Goal: Participate in discussion: Engage in conversation with other users on a specific topic

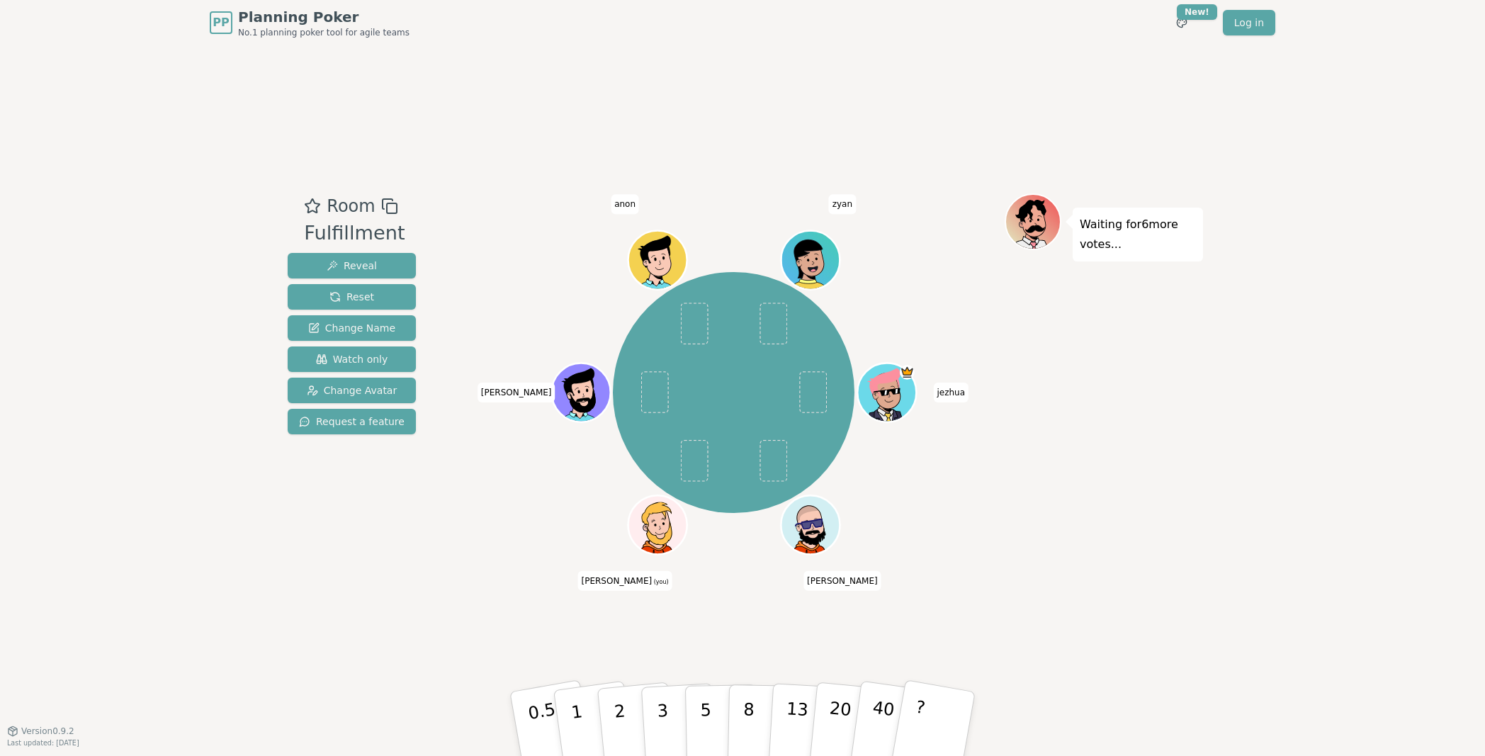
click at [1136, 412] on div "Waiting for 6 more votes..." at bounding box center [1104, 388] width 198 height 390
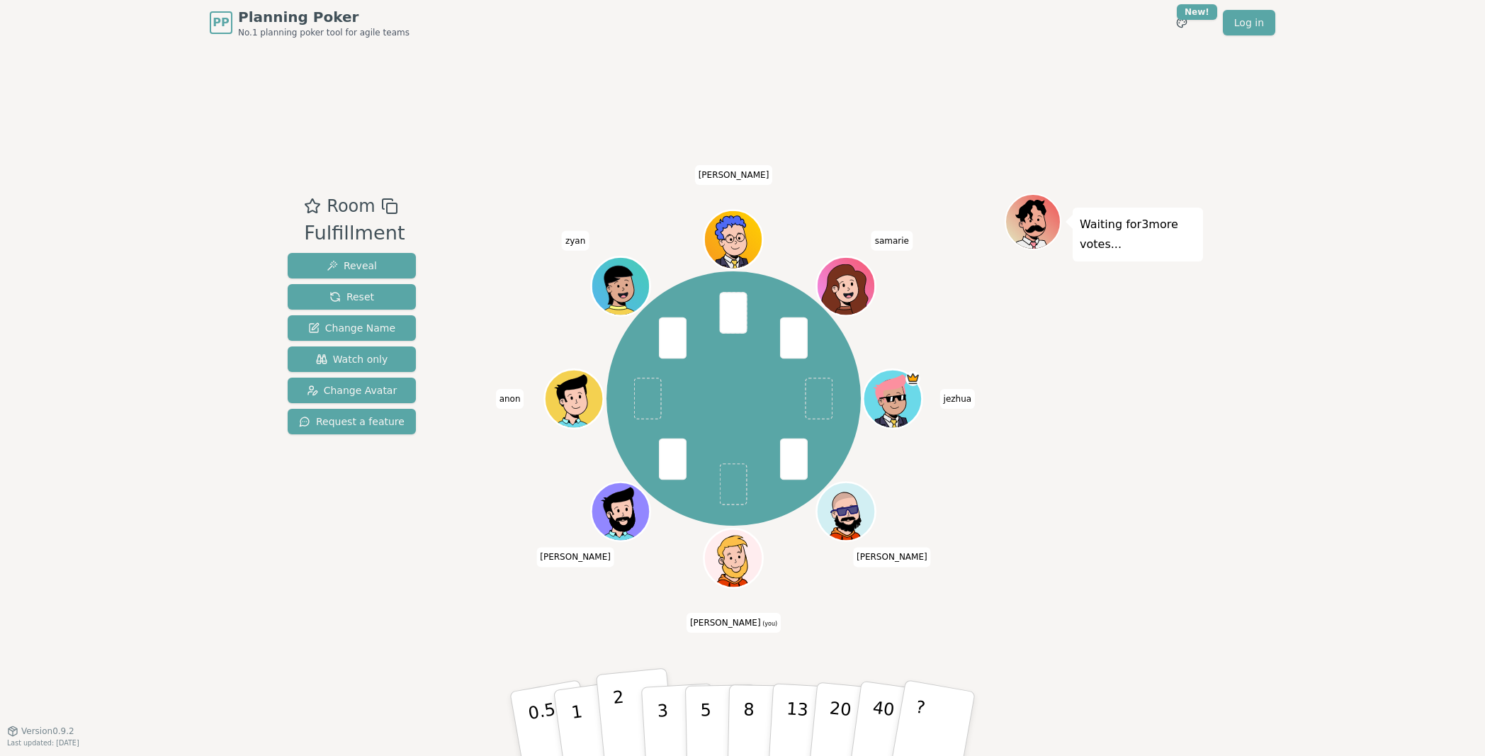
click at [622, 648] on p "2" at bounding box center [621, 725] width 18 height 77
click at [1069, 401] on div "Waiting for [PERSON_NAME] 's vote..." at bounding box center [1104, 388] width 198 height 390
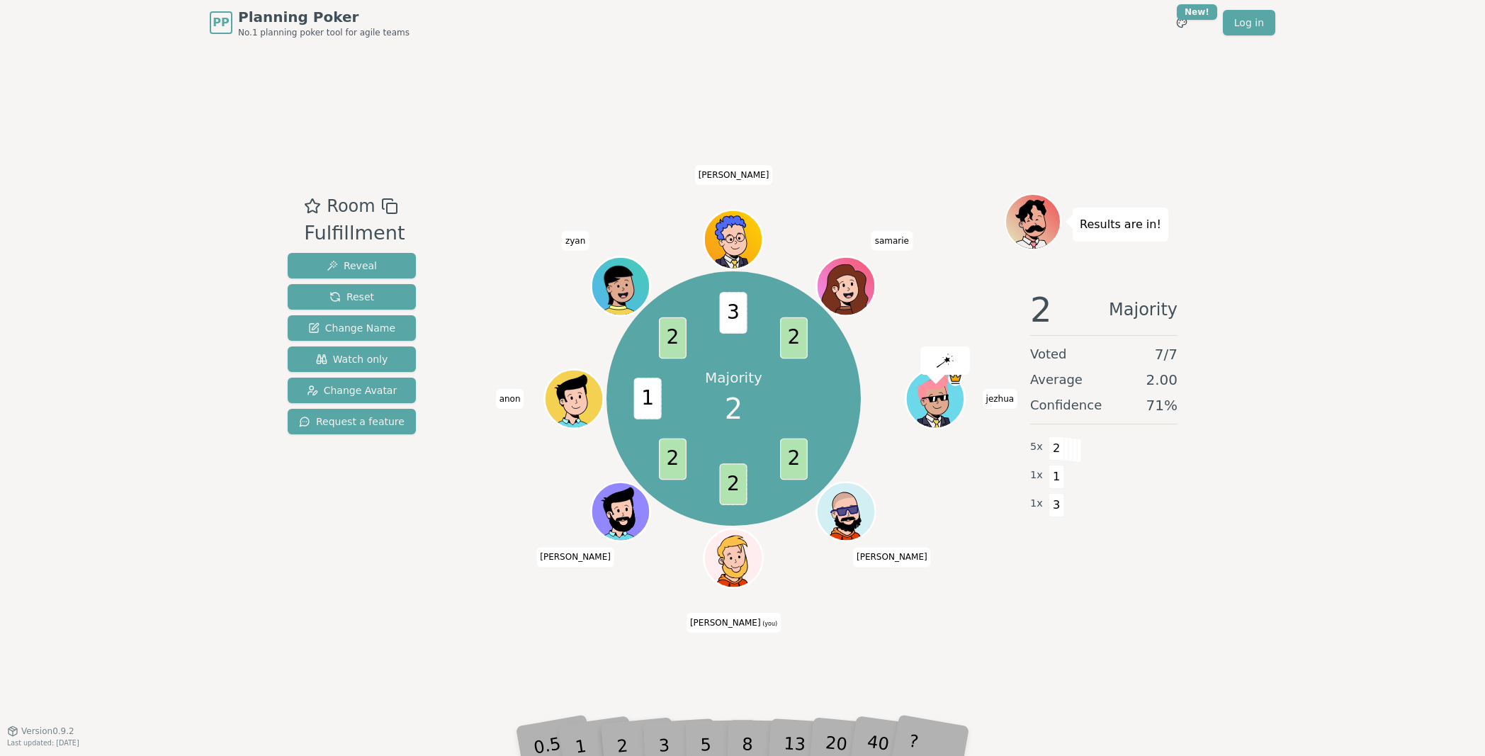
click at [1098, 532] on div "2 Majority Voted 7 / 7 Average 2.00 Confidence 71 % 5 x 2 1 x 1 1 x 3" at bounding box center [1104, 419] width 198 height 283
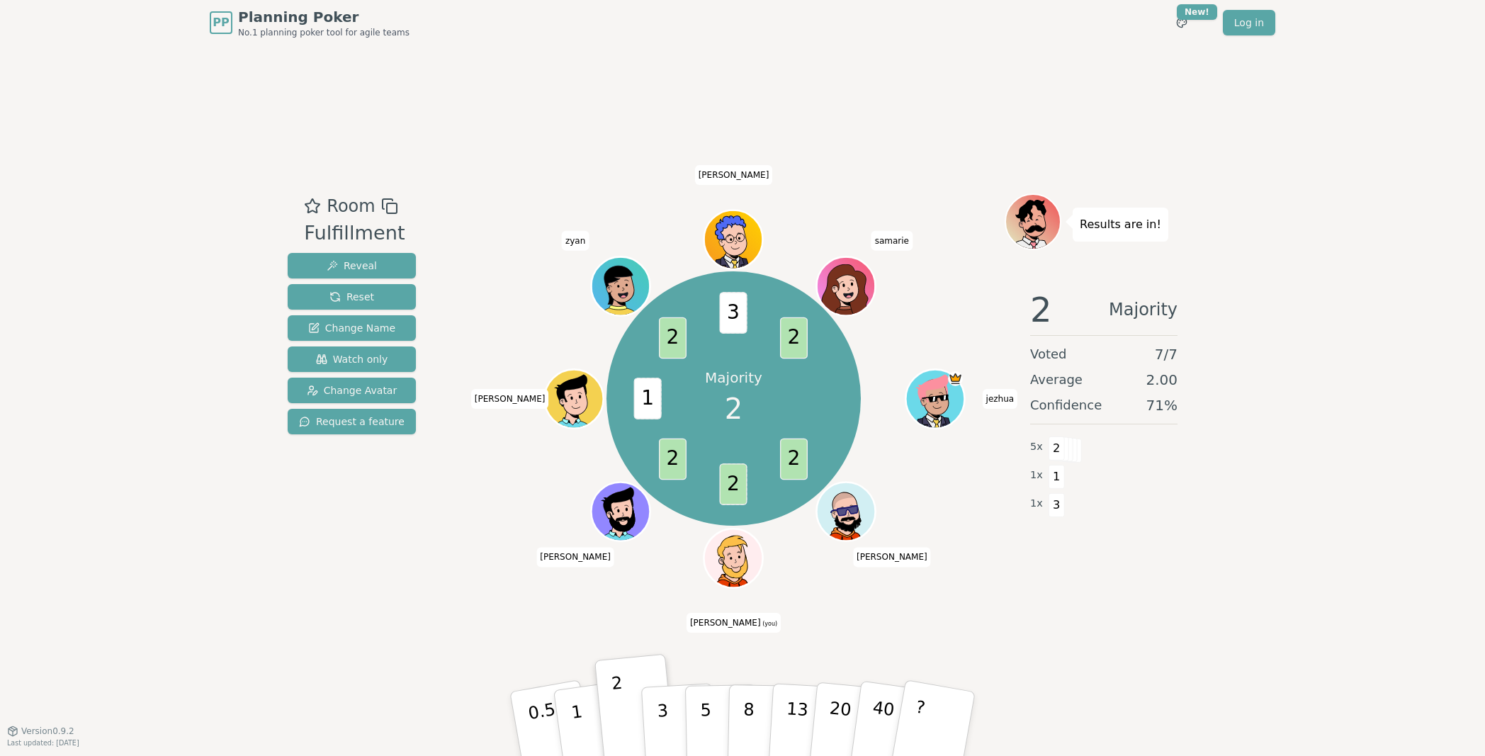
click at [1120, 521] on div "2 Majority Voted 7 / 7 Average 2.00 Confidence 71 % 5 x 2 1 x 1 1 x 3" at bounding box center [1104, 419] width 198 height 283
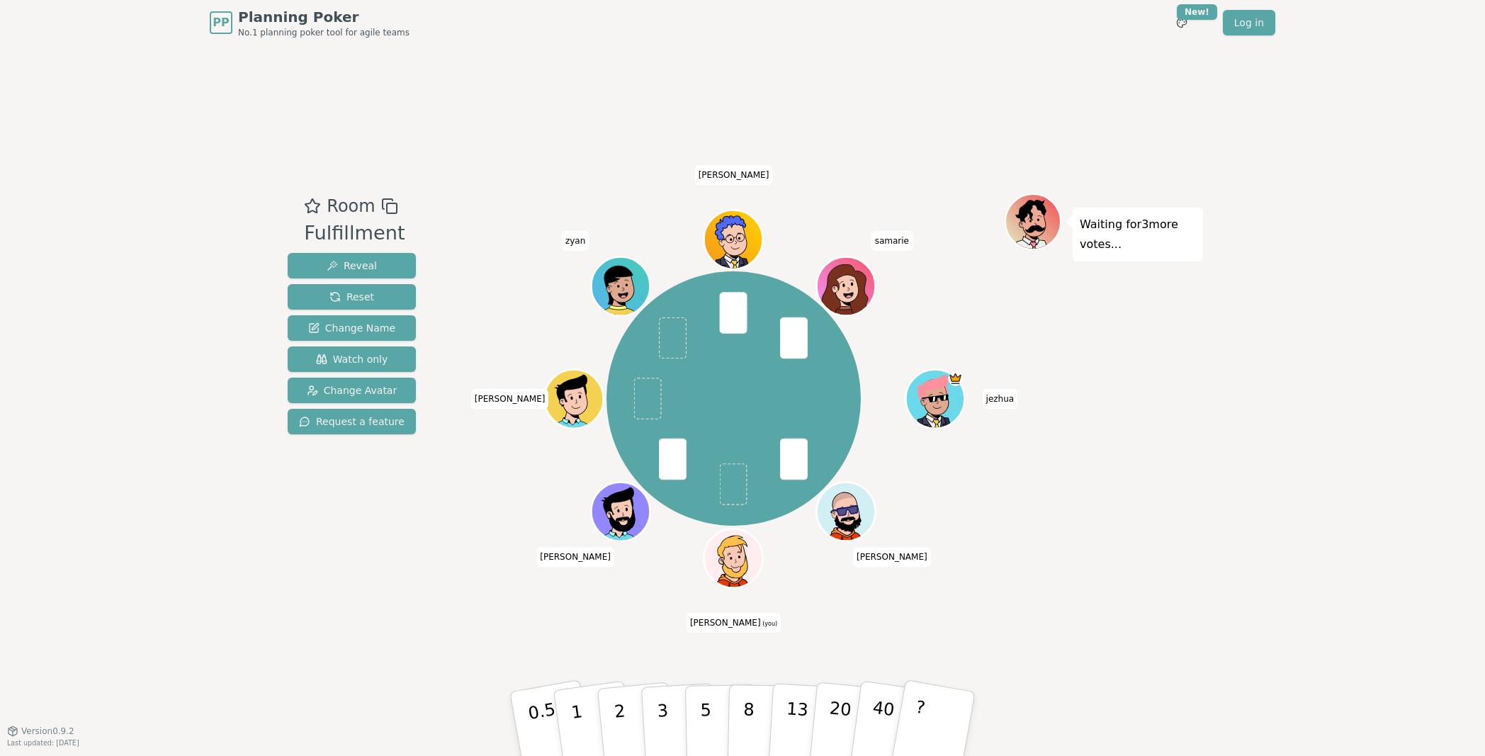
click at [1137, 461] on div "Waiting for 3 more votes..." at bounding box center [1104, 388] width 198 height 390
click at [661, 648] on p "3" at bounding box center [664, 725] width 16 height 77
click at [1119, 492] on div "Waiting for 2 more votes..." at bounding box center [1104, 388] width 198 height 390
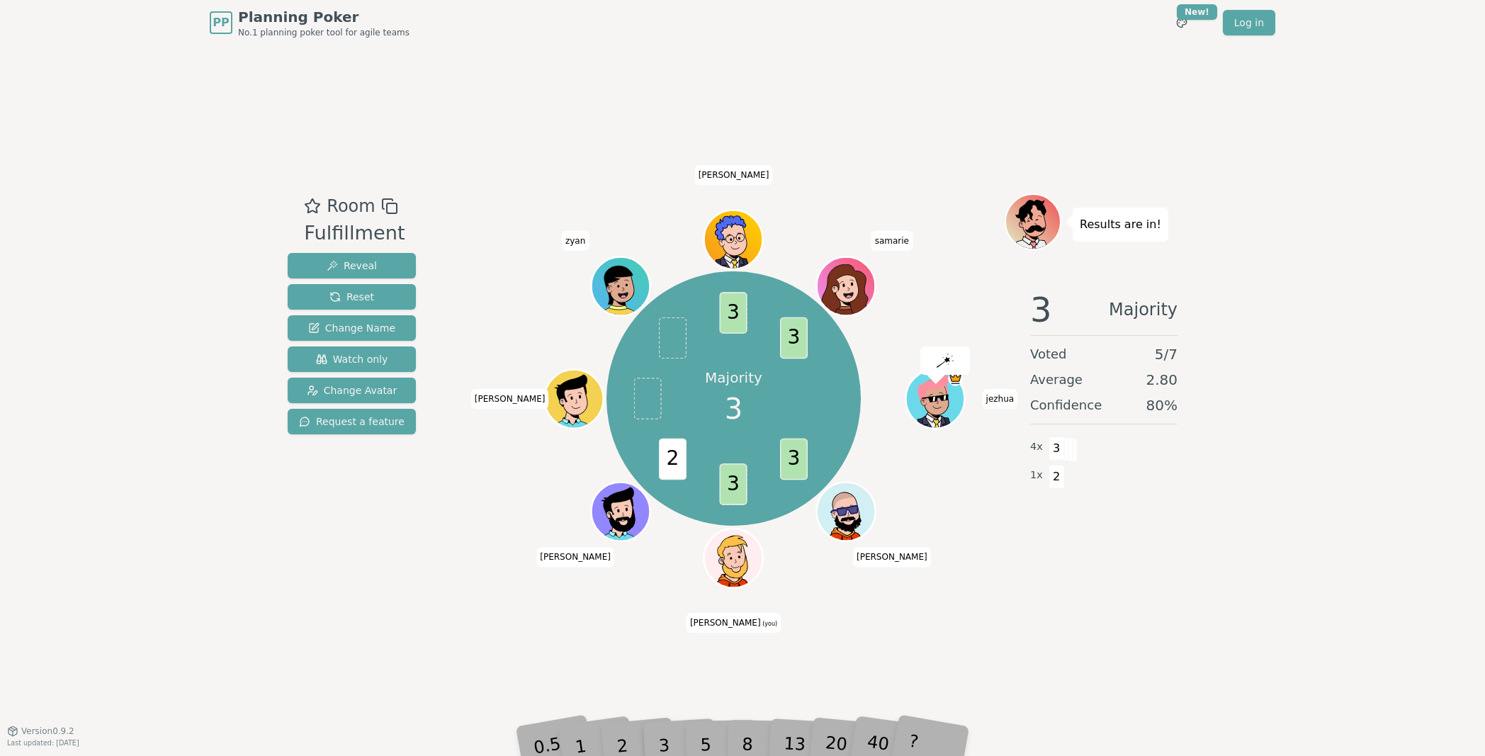
drag, startPoint x: 1179, startPoint y: 402, endPoint x: 1193, endPoint y: 405, distance: 14.5
click at [1182, 402] on div "3 Majority Voted 5 / 7 Average 2.80 Confidence 80 % 4 x 3 1 x 2" at bounding box center [1104, 419] width 198 height 283
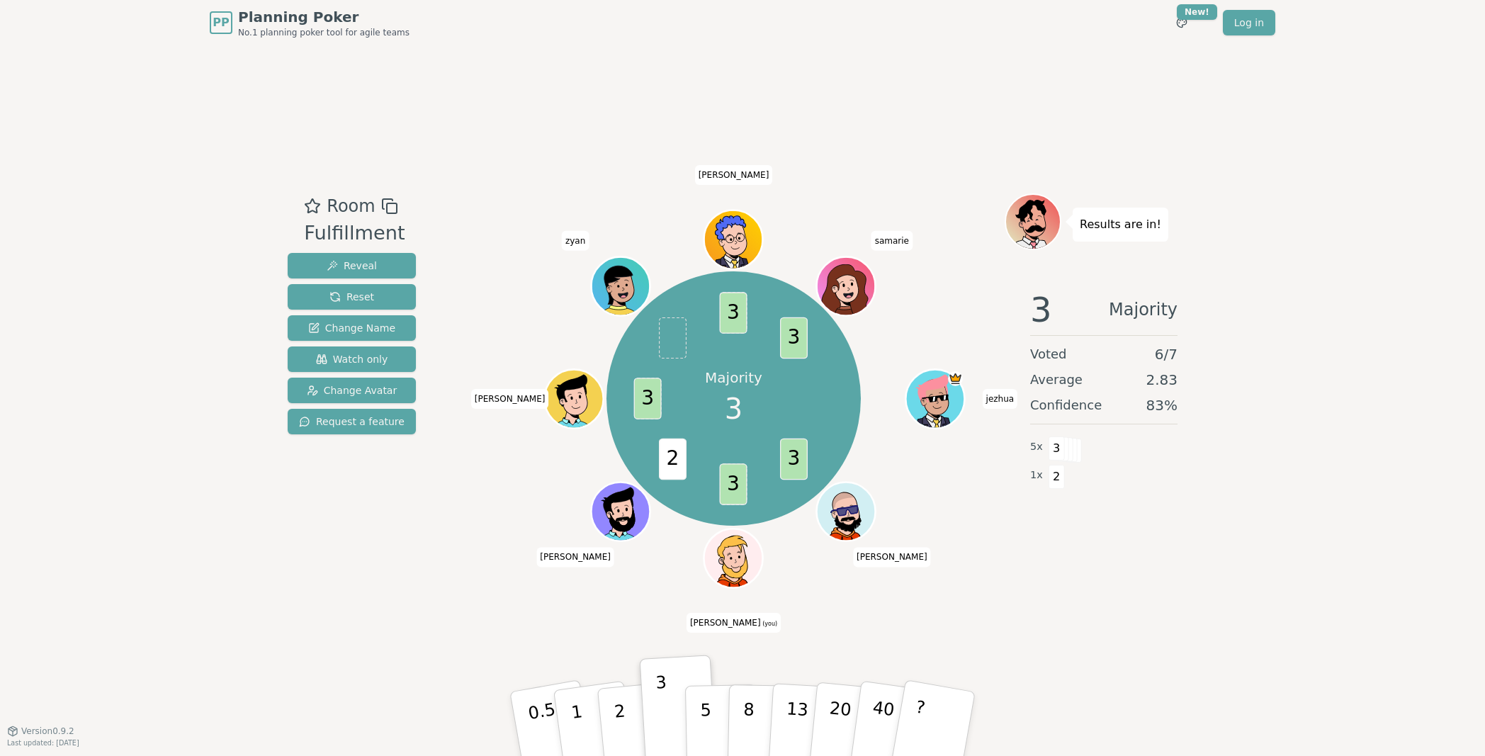
click at [1219, 401] on div "PP Planning Poker No.1 planning poker tool for agile teams Toggle theme New! Lo…" at bounding box center [742, 378] width 1485 height 756
click at [733, 558] on icon at bounding box center [735, 566] width 57 height 24
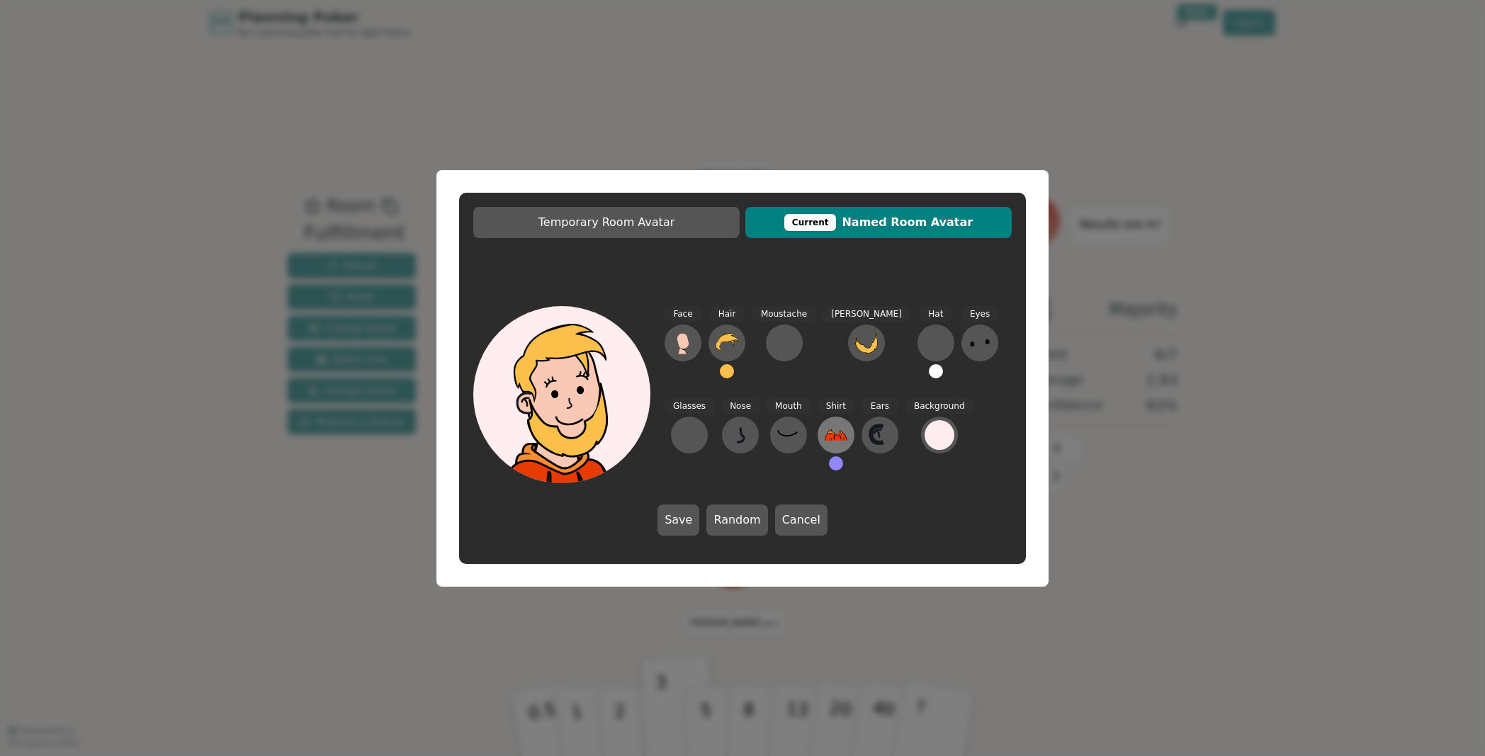
click at [825, 437] on icon at bounding box center [836, 435] width 23 height 11
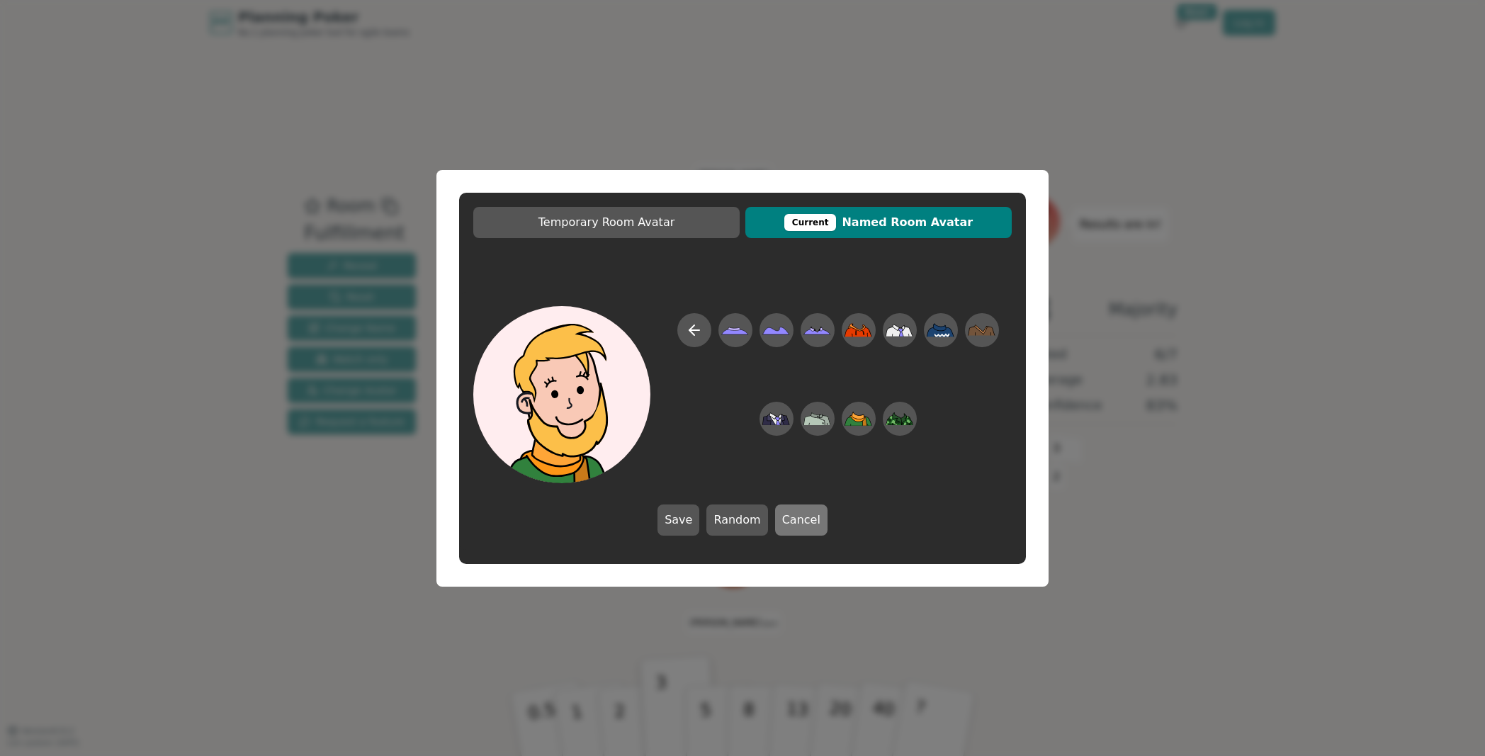
click at [813, 519] on button "Cancel" at bounding box center [801, 520] width 52 height 31
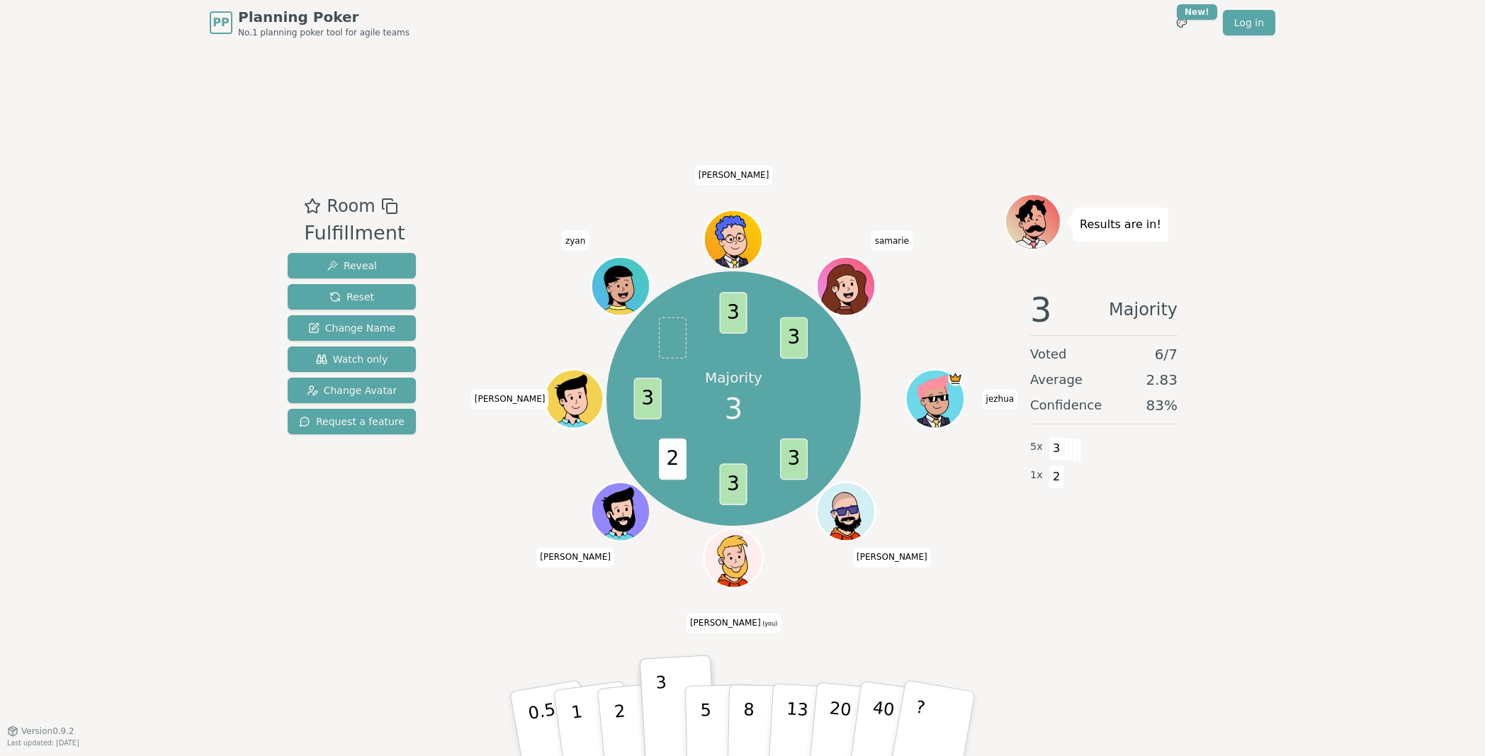
click at [738, 566] on icon at bounding box center [735, 566] width 57 height 24
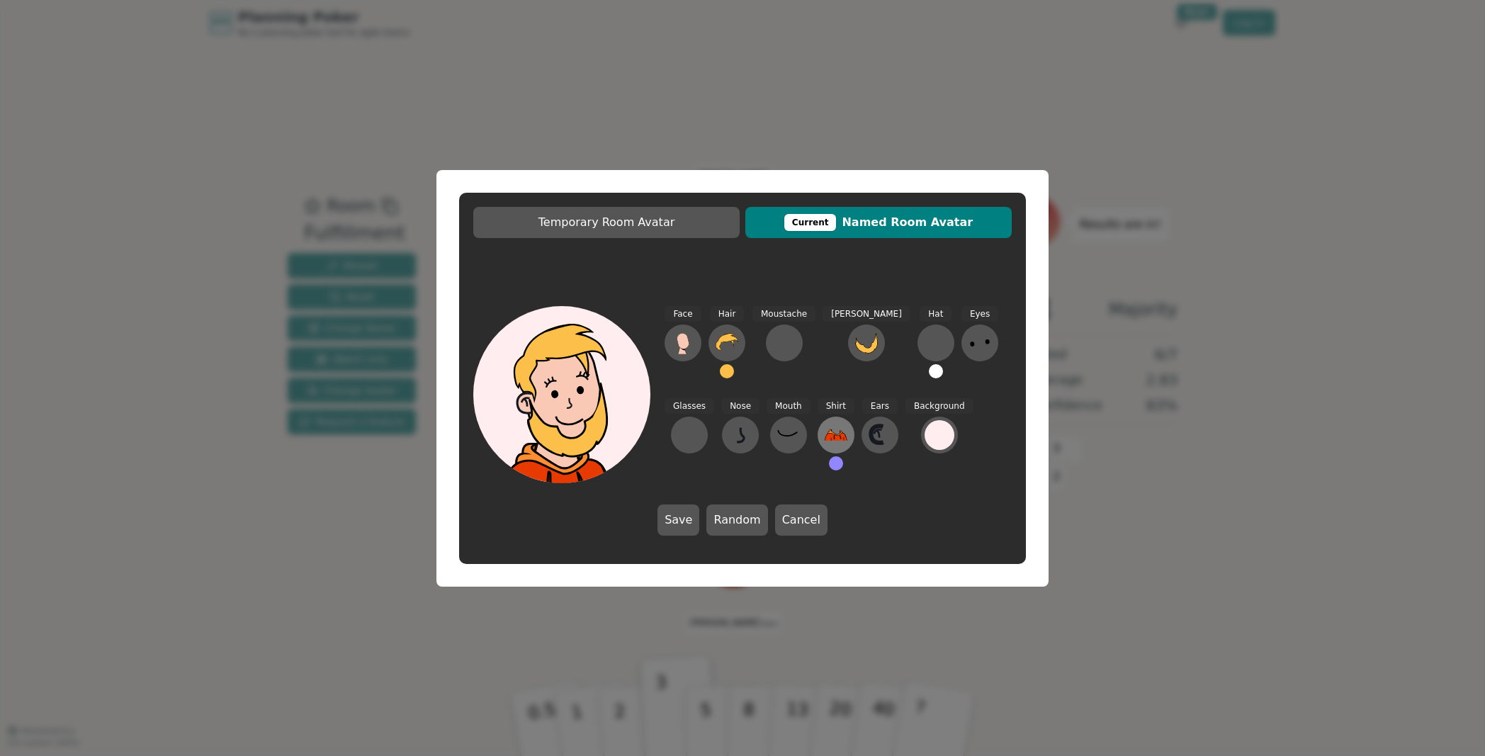
click at [825, 444] on icon at bounding box center [836, 435] width 23 height 23
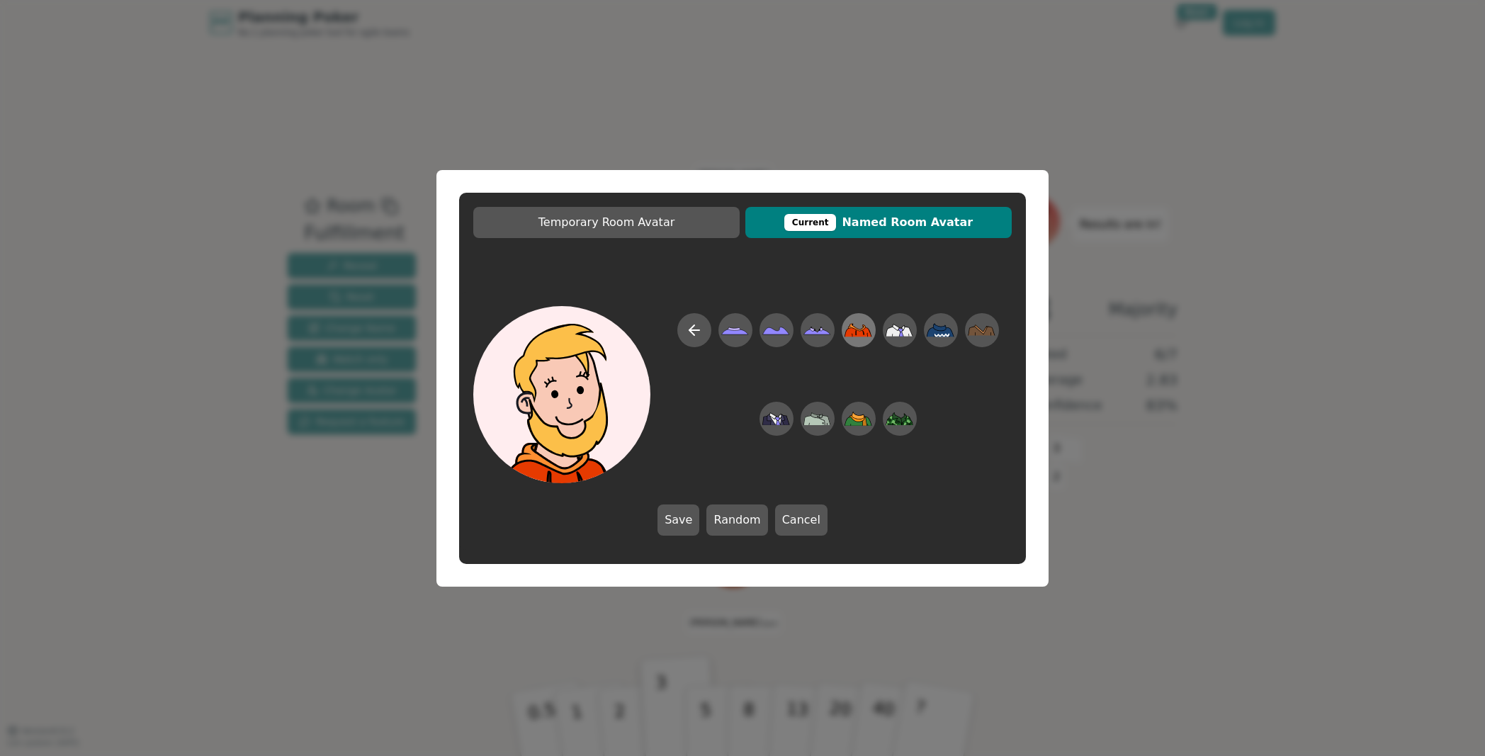
click at [857, 329] on icon at bounding box center [859, 329] width 28 height 13
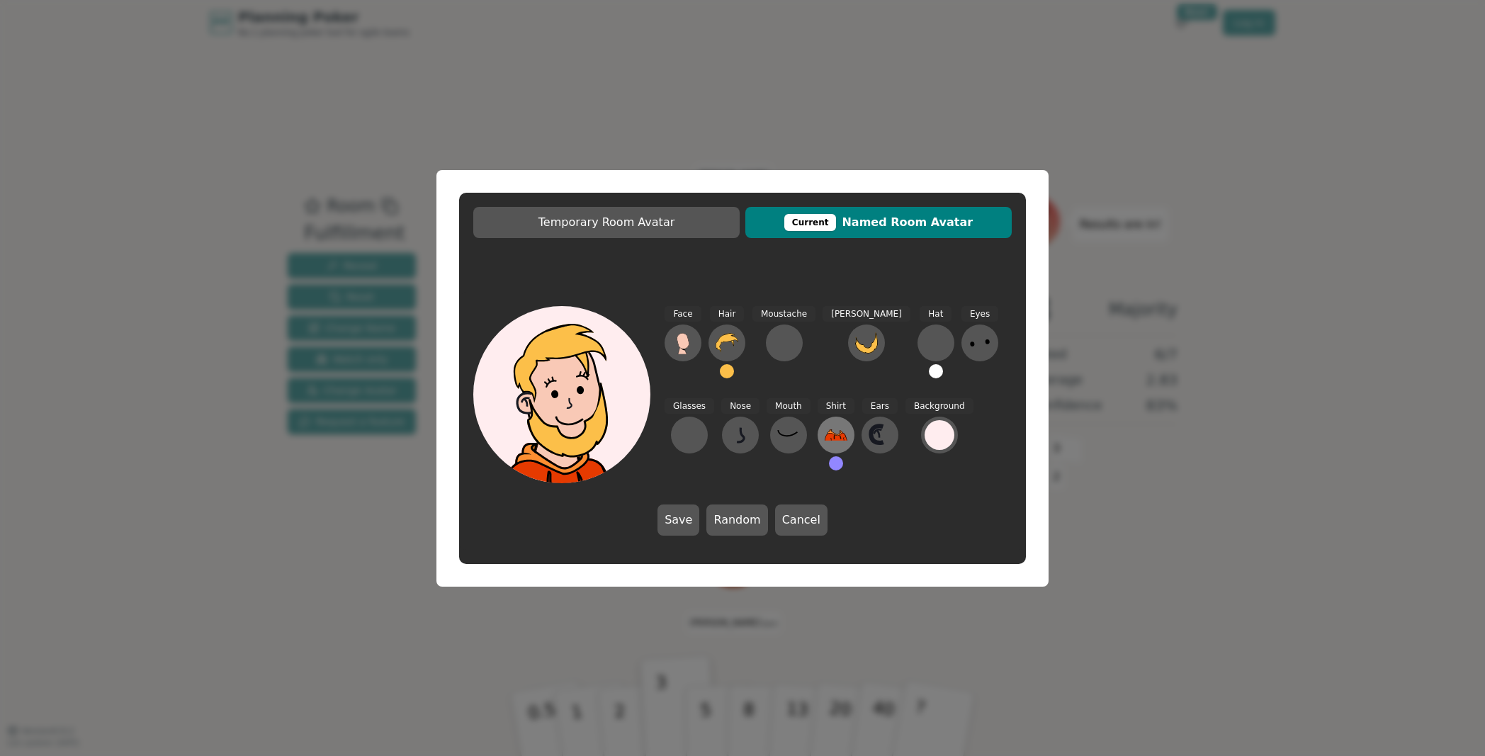
click at [825, 438] on icon at bounding box center [836, 435] width 23 height 11
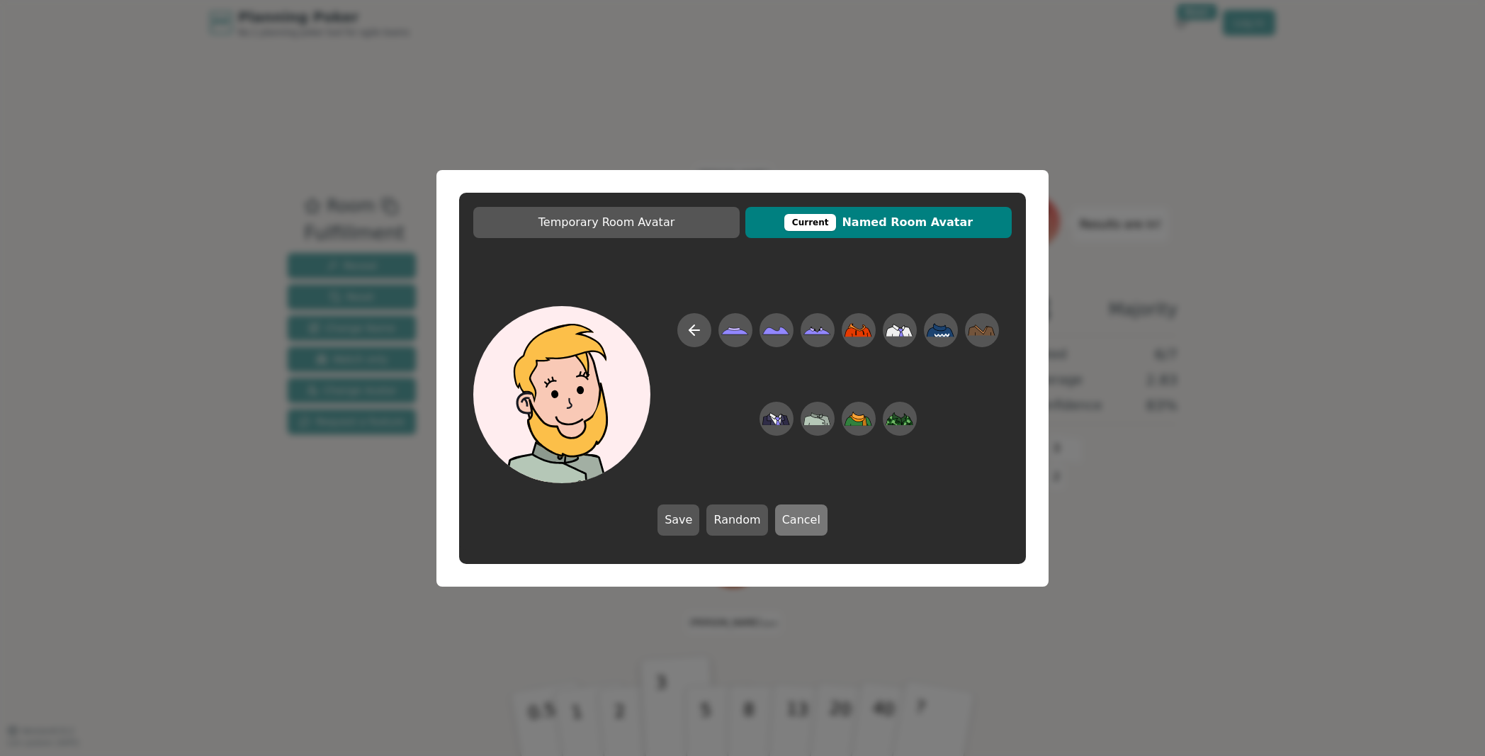
click at [786, 523] on button "Cancel" at bounding box center [801, 520] width 52 height 31
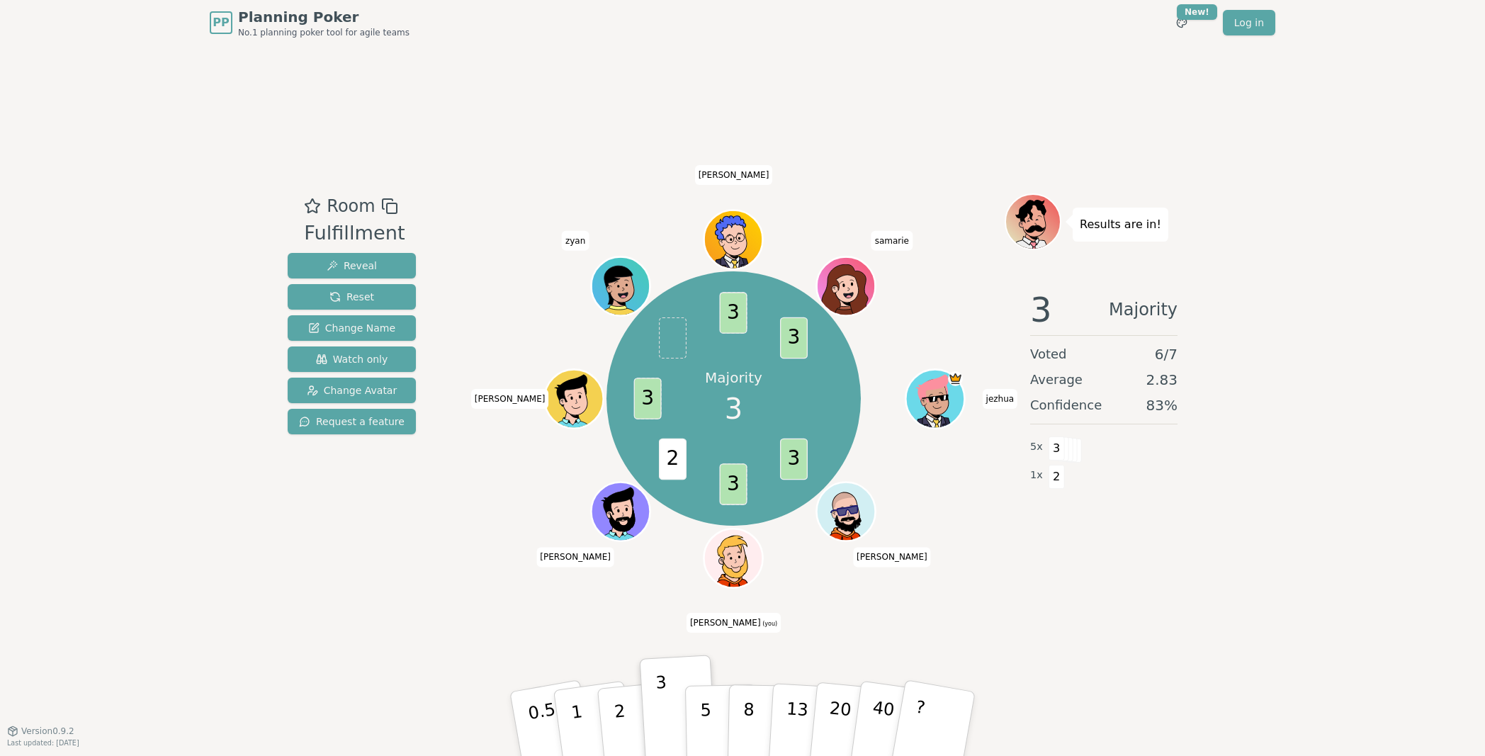
click at [1171, 578] on div "Results are in! 3 Majority Voted 6 / 7 Average 2.83 Confidence 83 % 5 x 3 1 x 2" at bounding box center [1104, 388] width 198 height 390
click at [747, 560] on icon at bounding box center [736, 566] width 26 height 24
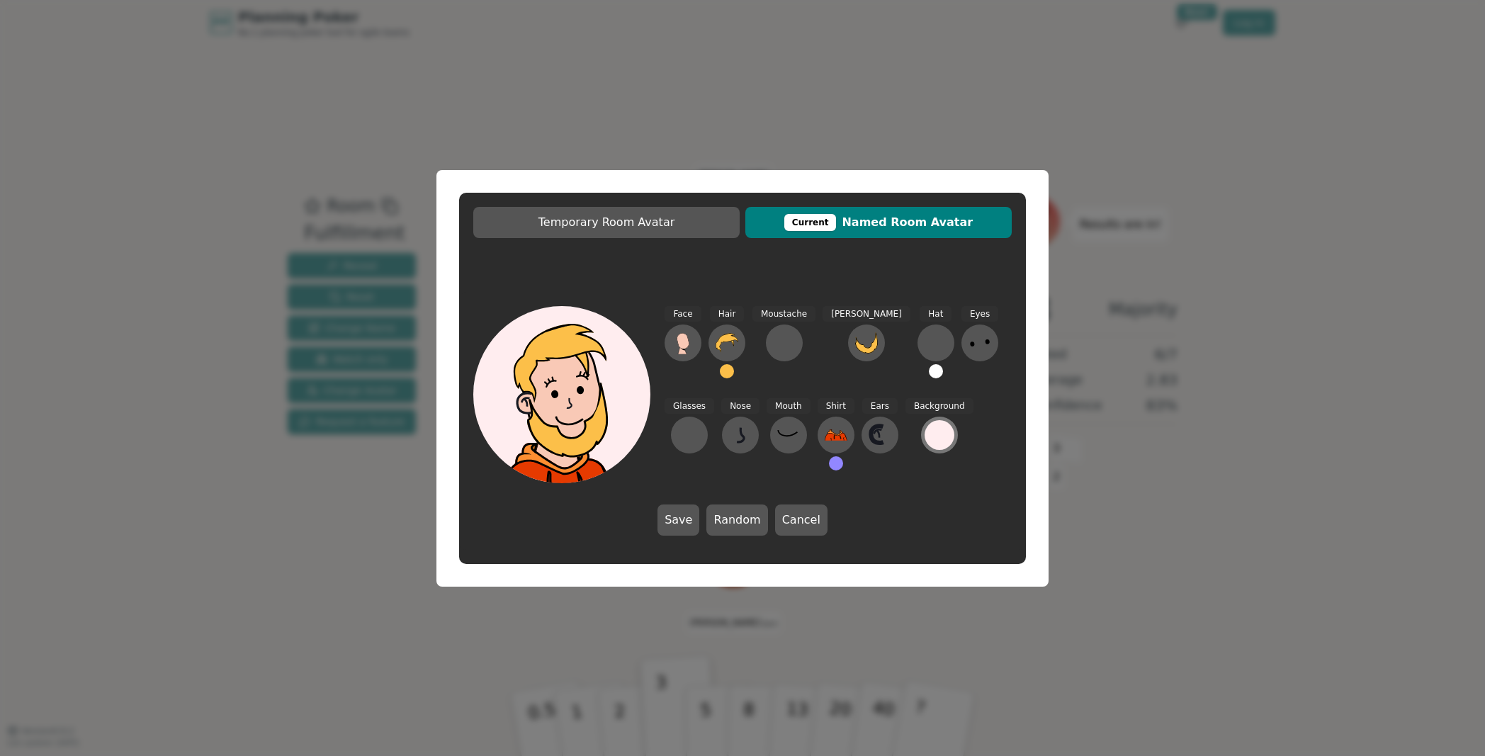
click at [925, 431] on div at bounding box center [940, 435] width 30 height 30
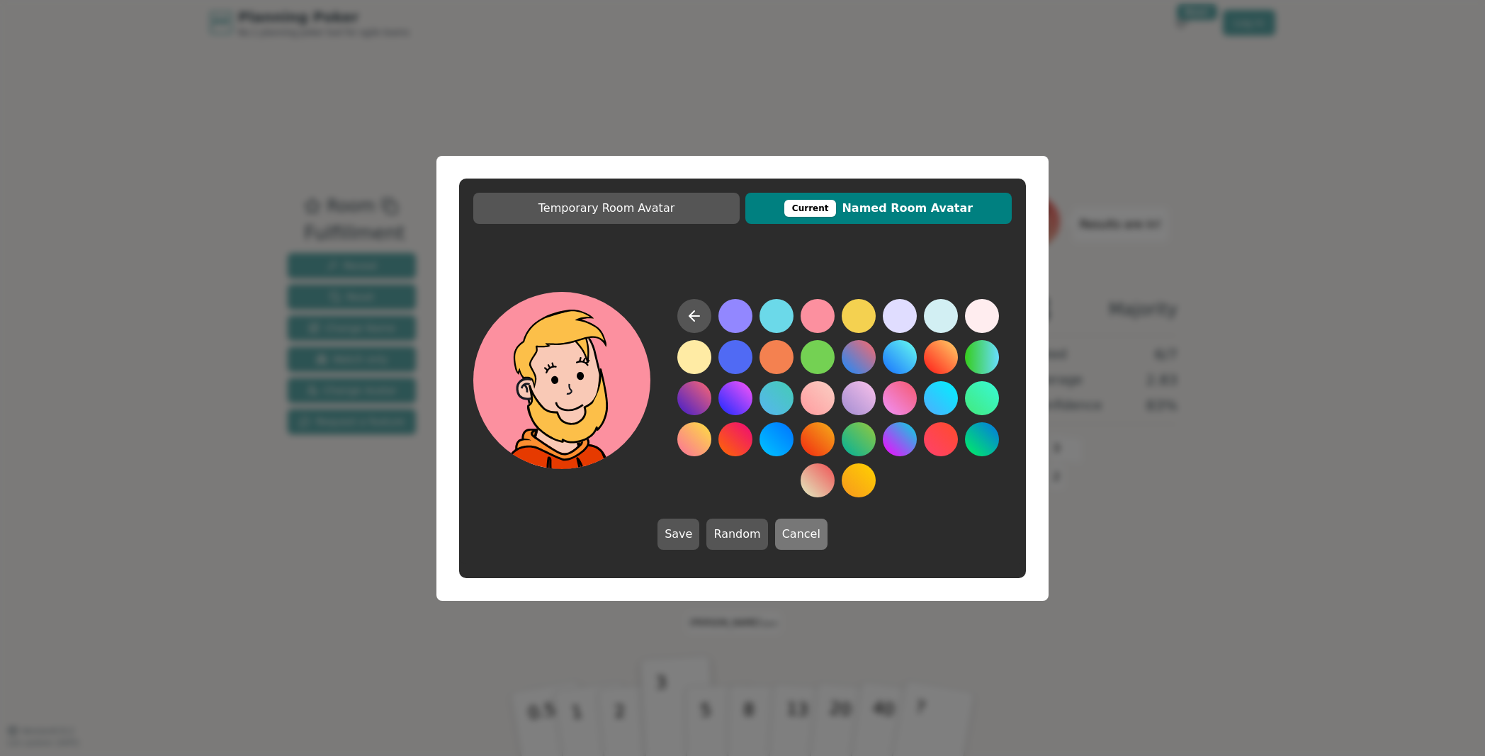
click at [804, 536] on button "Cancel" at bounding box center [801, 534] width 52 height 31
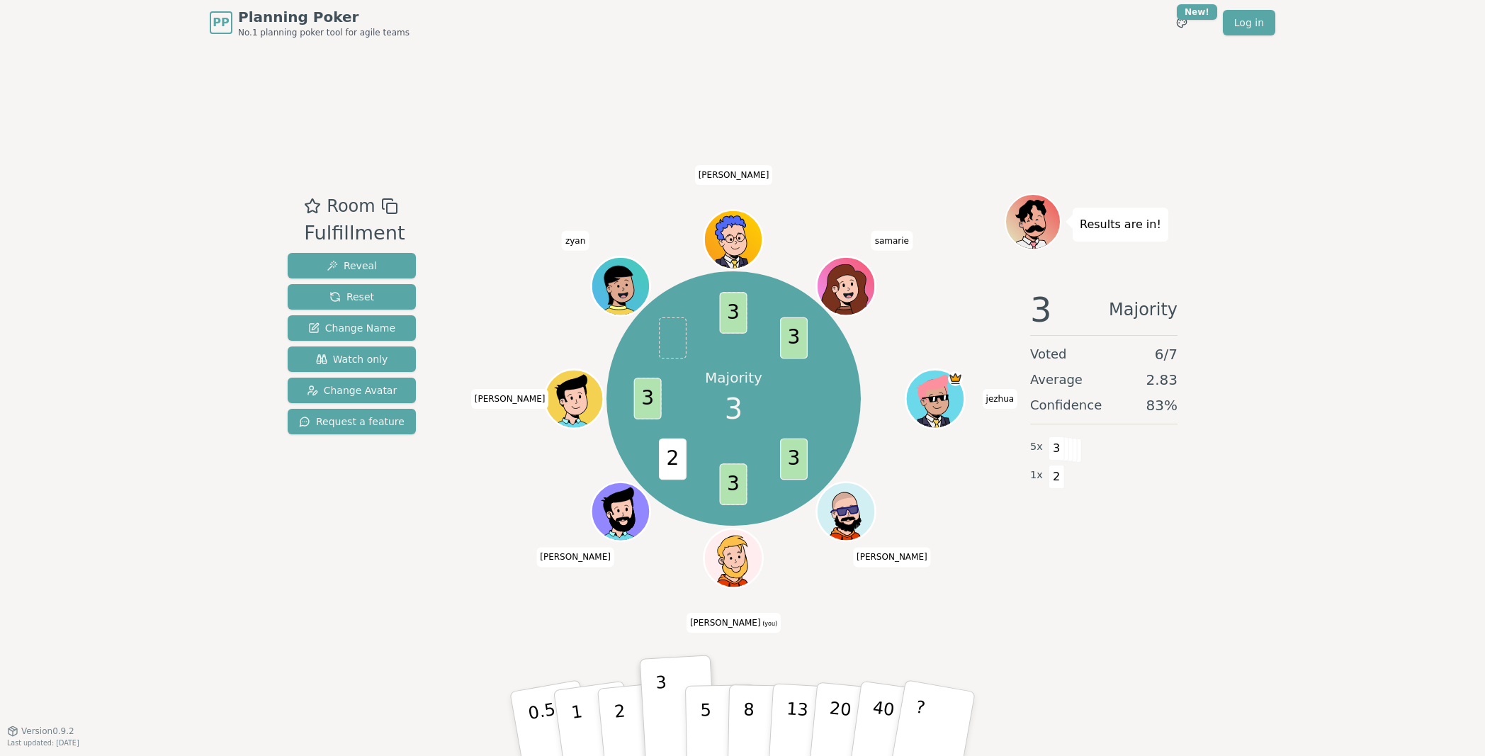
click at [743, 557] on icon at bounding box center [735, 566] width 57 height 24
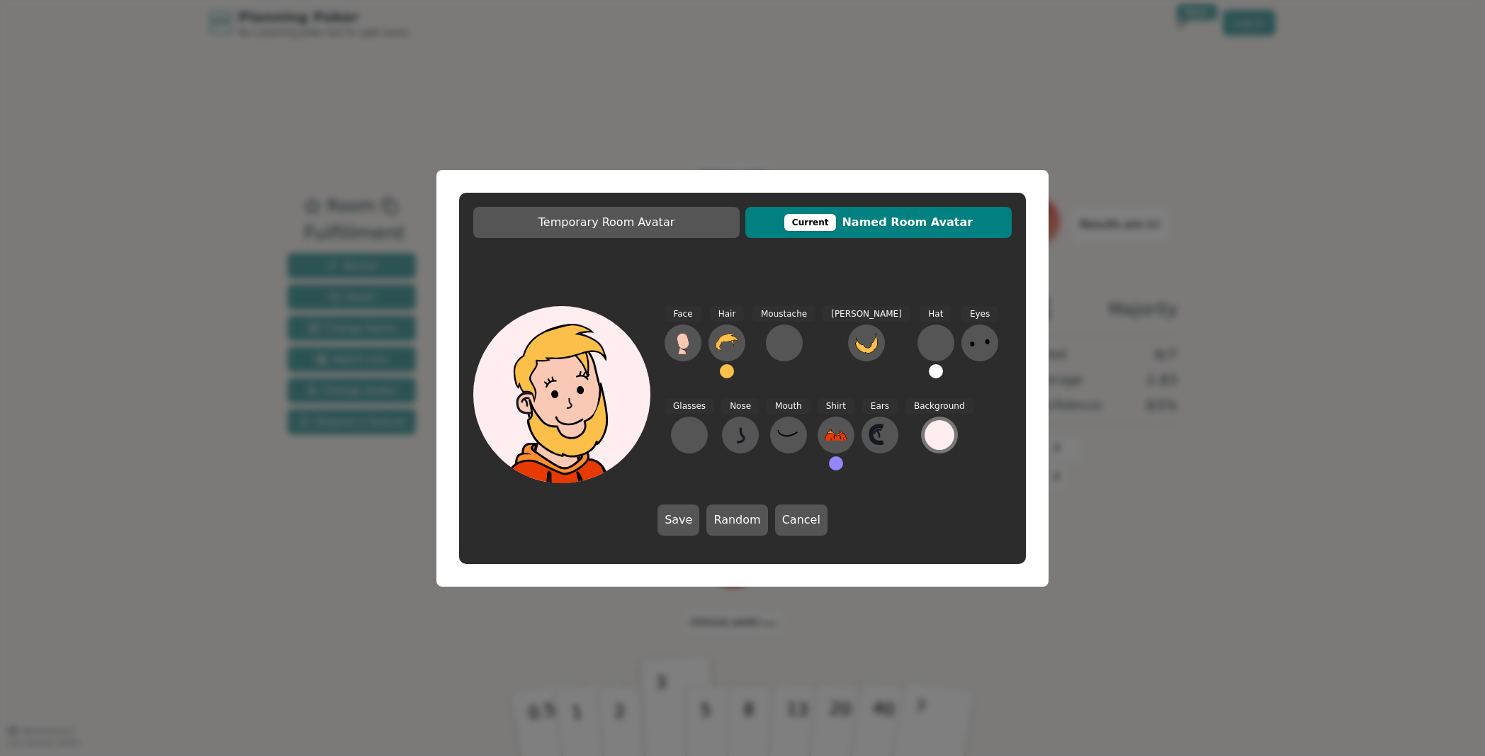
click at [925, 437] on div at bounding box center [940, 435] width 30 height 30
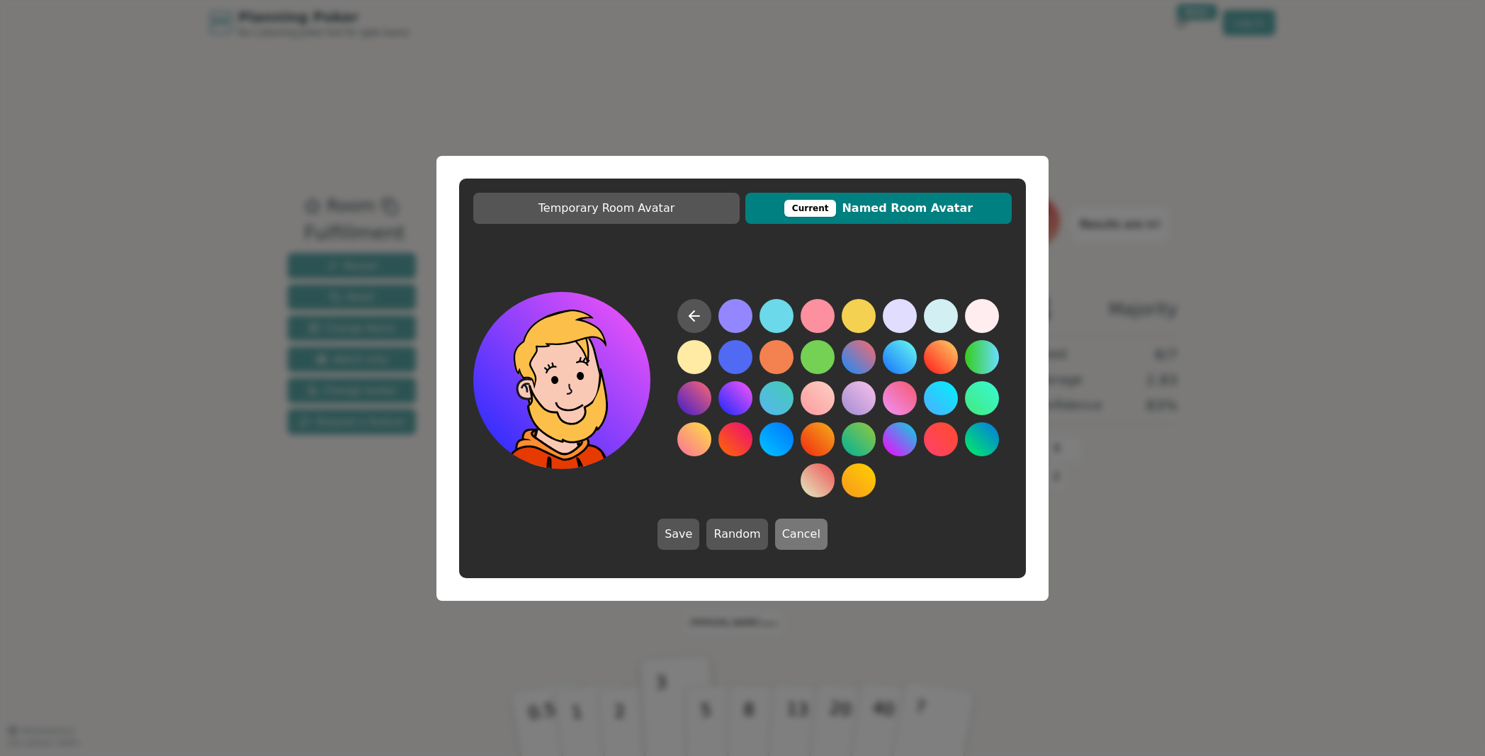
click at [798, 539] on button "Cancel" at bounding box center [801, 534] width 52 height 31
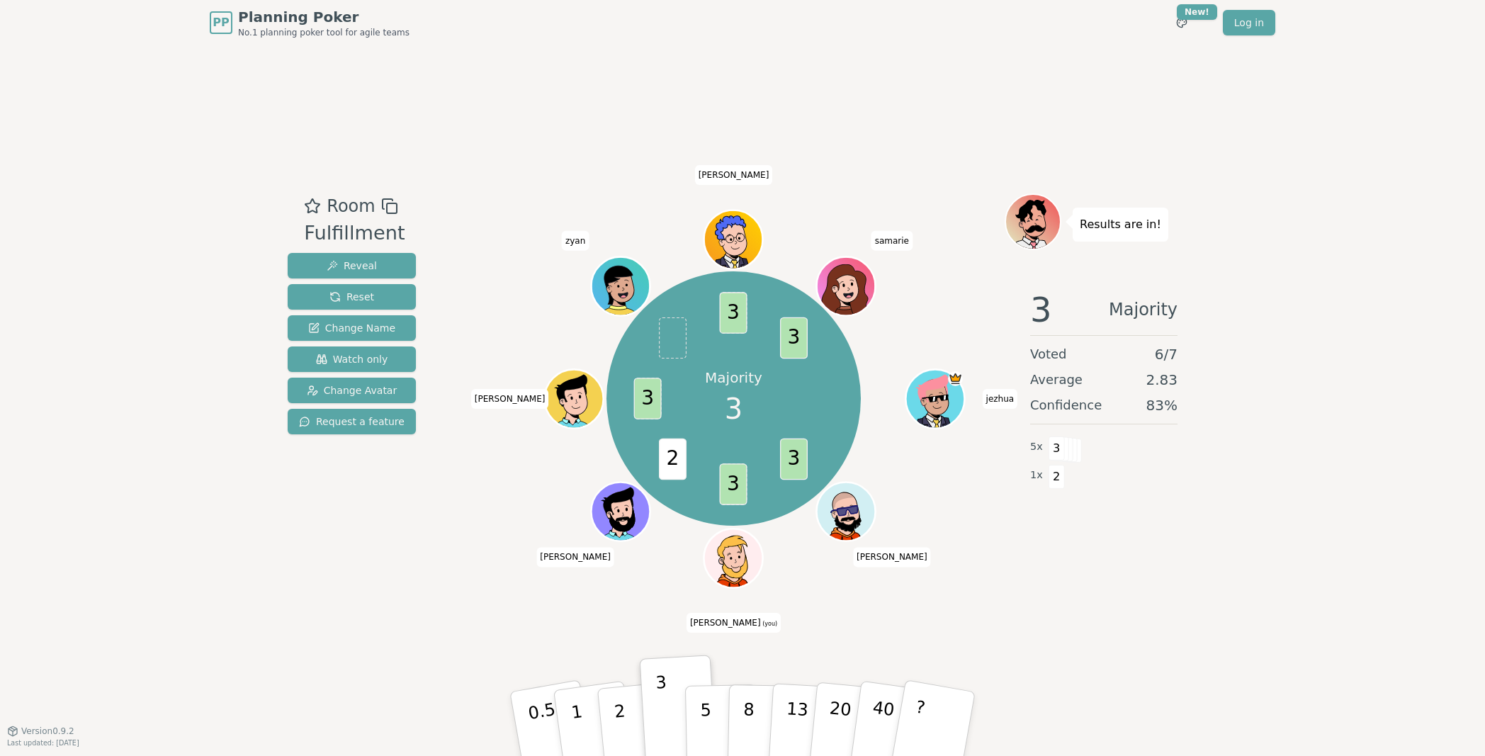
click at [302, 592] on div "Room Fulfillment Reveal Reset Change Name Watch only Change Avatar Request a fe…" at bounding box center [742, 387] width 921 height 685
click at [1075, 591] on div "Room Fulfillment Reveal Reset Change Name Watch only Change Avatar Request a fe…" at bounding box center [742, 387] width 921 height 685
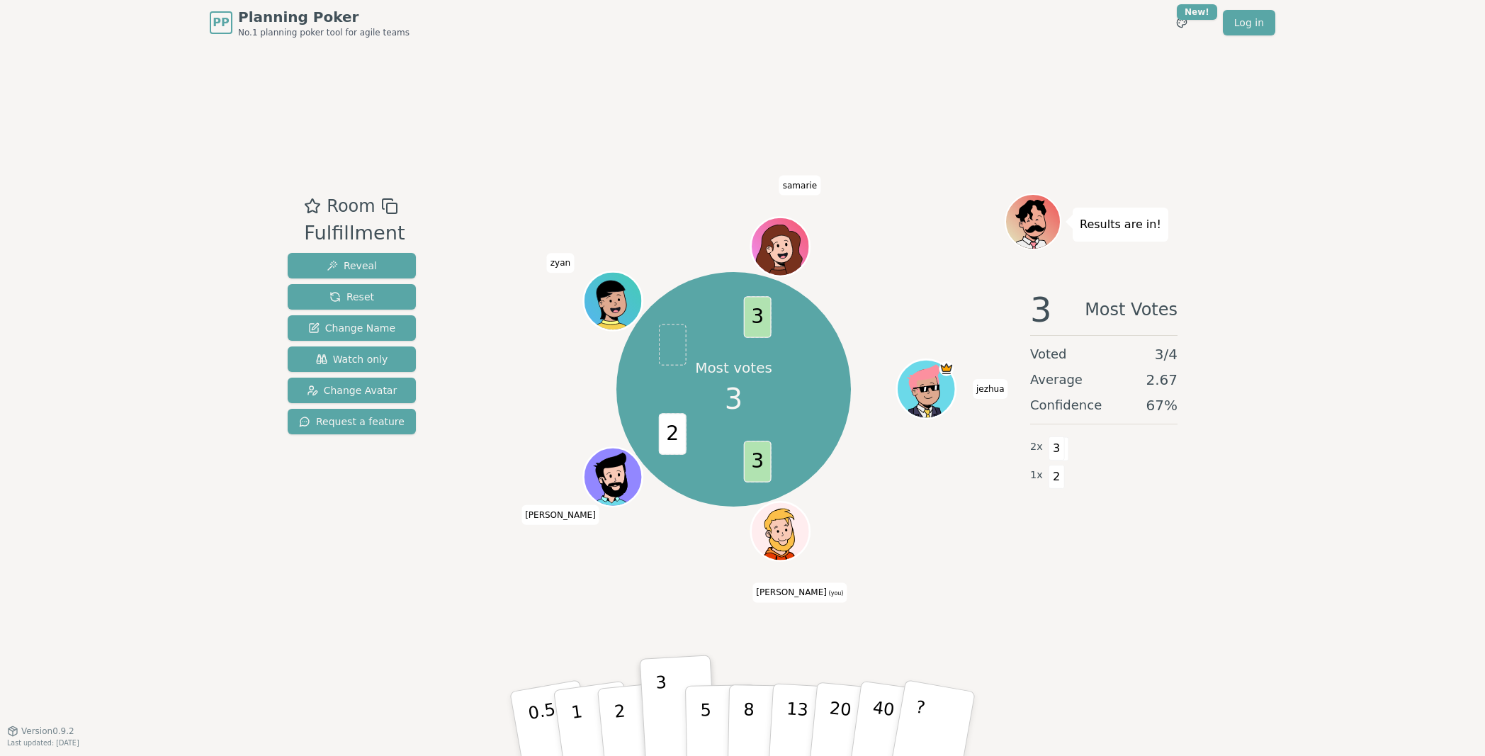
click at [1196, 472] on div "3 Most Votes Voted 3 / 4 Average 2.67 Confidence 67 % 2 x 3 1 x 2" at bounding box center [1104, 419] width 198 height 283
